Goal: Check status: Check status

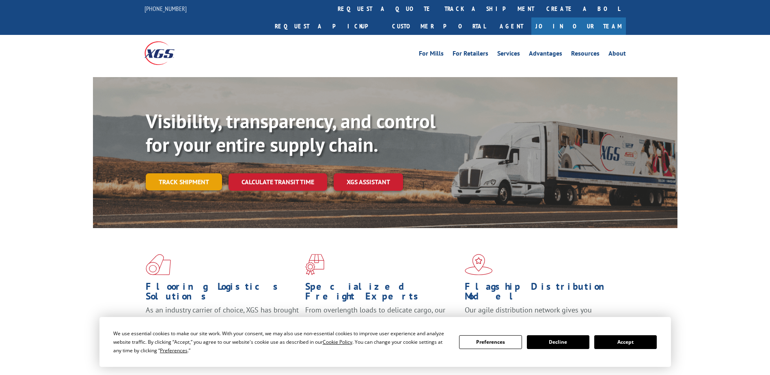
click at [203, 173] on link "Track shipment" at bounding box center [184, 181] width 76 height 17
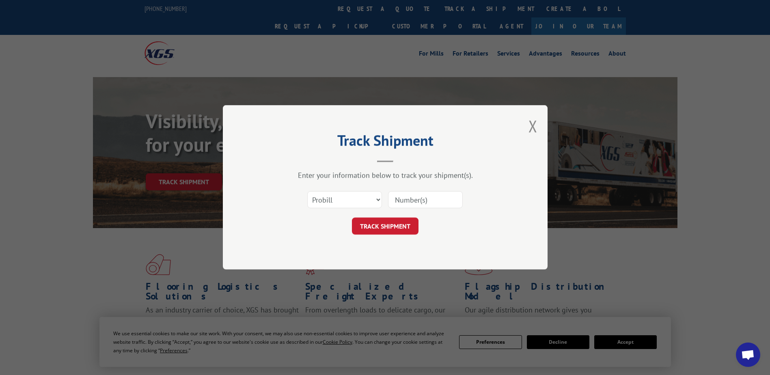
click at [395, 199] on input at bounding box center [425, 200] width 75 height 17
paste input "15963482"
type input "15963482"
click at [381, 225] on button "TRACK SHIPMENT" at bounding box center [385, 226] width 67 height 17
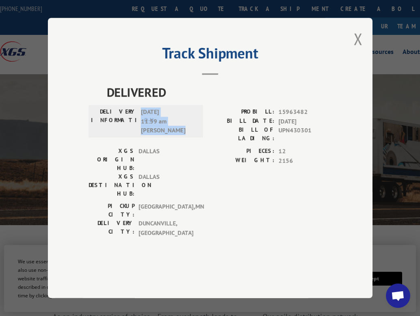
drag, startPoint x: 141, startPoint y: 134, endPoint x: 186, endPoint y: 151, distance: 47.3
click at [186, 135] on span "[DATE] 11:59 am [PERSON_NAME]" at bounding box center [168, 122] width 55 height 28
drag, startPoint x: 186, startPoint y: 151, endPoint x: 159, endPoint y: 141, distance: 28.0
copy span "[DATE] 11:59 am [PERSON_NAME]"
click at [359, 50] on button "Close modal" at bounding box center [358, 39] width 9 height 22
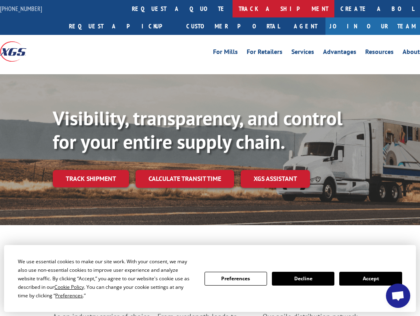
click at [233, 6] on link "track a shipment" at bounding box center [284, 8] width 102 height 17
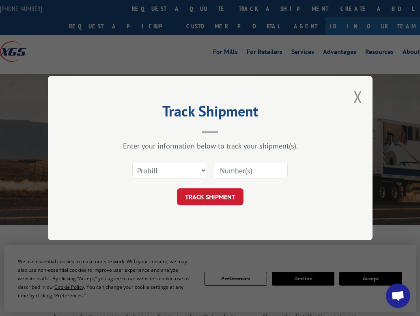
click at [246, 168] on input at bounding box center [250, 170] width 75 height 17
paste input "15963483"
type input "15963483"
click at [209, 199] on button "TRACK SHIPMENT" at bounding box center [210, 196] width 67 height 17
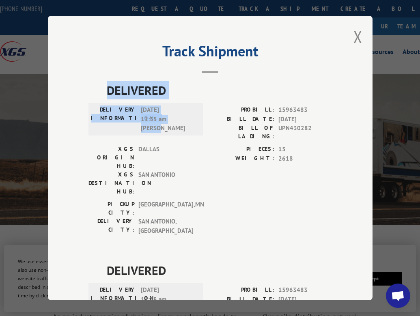
drag, startPoint x: 98, startPoint y: 80, endPoint x: 159, endPoint y: 133, distance: 81.2
click at [159, 133] on div "DELIVERED DELIVERY INFORMATION: [DATE] 11:35 am [PERSON_NAME]: 15963483 BILL DA…" at bounding box center [211, 160] width 244 height 158
drag, startPoint x: 159, startPoint y: 133, endPoint x: 150, endPoint y: 96, distance: 38.1
copy div "DELIVERED DELIVERY INFORMATION: [DATE] 11:35 am [PERSON_NAME]"
click at [358, 38] on button "Close modal" at bounding box center [358, 37] width 9 height 22
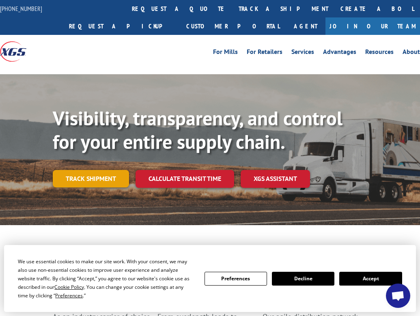
click at [105, 179] on link "Track shipment" at bounding box center [91, 178] width 76 height 17
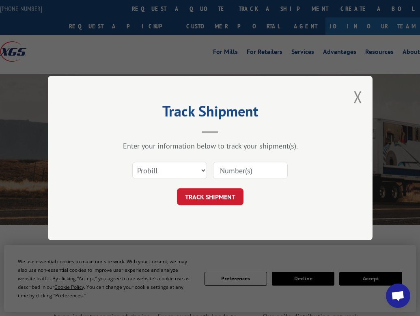
click at [233, 171] on input at bounding box center [250, 170] width 75 height 17
paste input "17615303"
type input "17615303"
click at [216, 198] on button "TRACK SHIPMENT" at bounding box center [210, 196] width 67 height 17
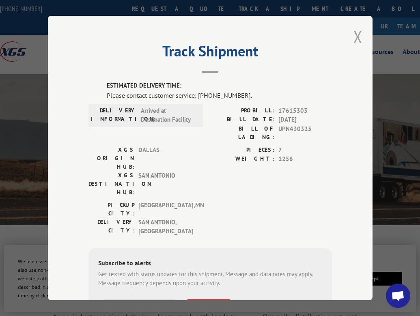
click at [357, 30] on button "Close modal" at bounding box center [358, 37] width 9 height 22
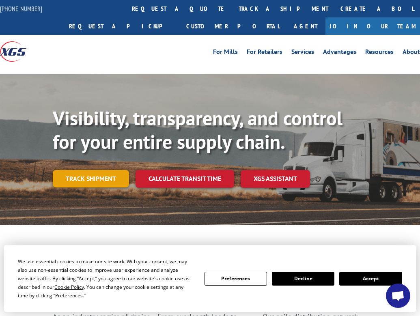
click at [114, 184] on link "Track shipment" at bounding box center [91, 178] width 76 height 17
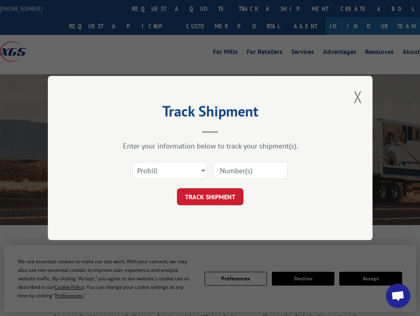
click at [276, 172] on input at bounding box center [250, 170] width 75 height 17
paste input "15963450"
type input "15963450"
click at [216, 199] on button "TRACK SHIPMENT" at bounding box center [210, 196] width 67 height 17
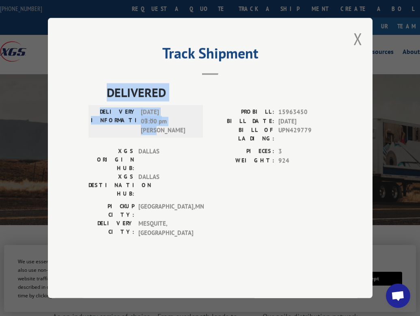
drag, startPoint x: 99, startPoint y: 111, endPoint x: 161, endPoint y: 158, distance: 78.0
click at [161, 158] on div "DELIVERED DELIVERY INFORMATION: [DATE] 03:00 pm [PERSON_NAME]: 15963450 BILL DA…" at bounding box center [211, 162] width 244 height 158
drag, startPoint x: 161, startPoint y: 158, endPoint x: 161, endPoint y: 138, distance: 19.9
copy div "DELIVERED DELIVERY INFORMATION: [DATE] 03:00 pm [PERSON_NAME]"
